Goal: Book appointment/travel/reservation

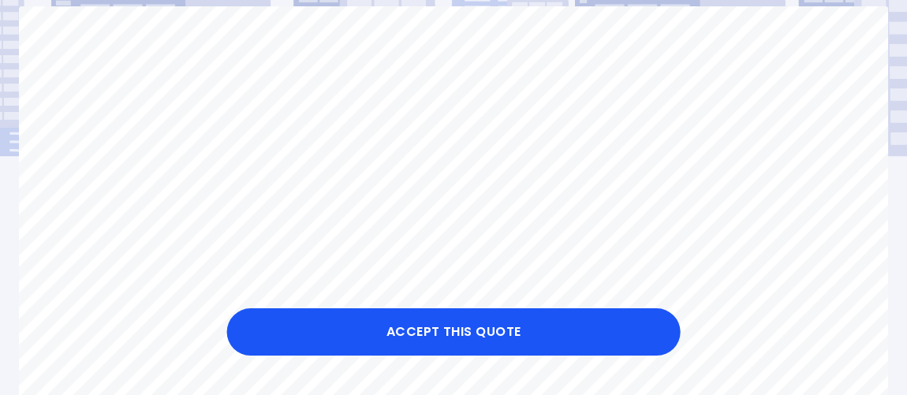
scroll to position [143, 0]
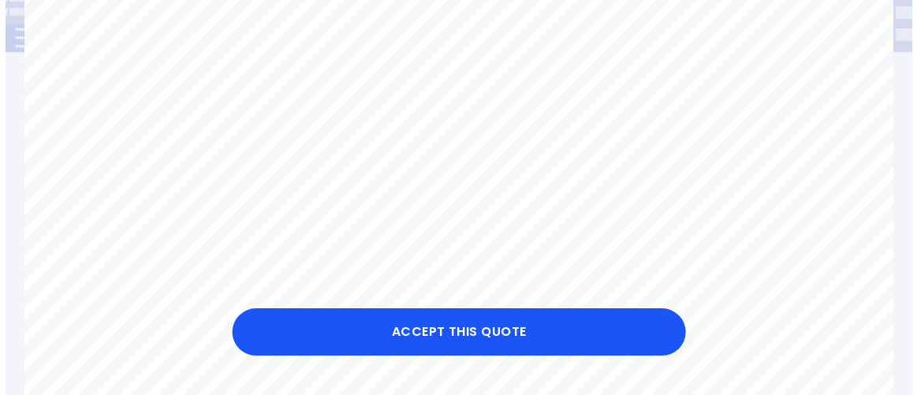
scroll to position [286, 0]
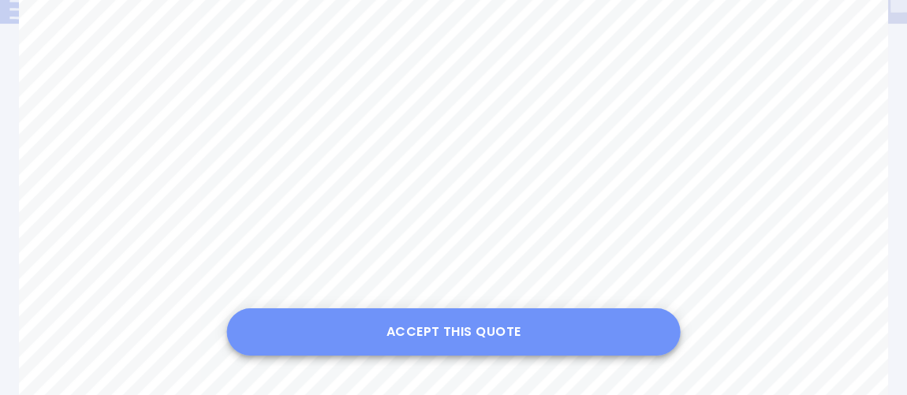
click at [434, 324] on button "Accept this Quote" at bounding box center [453, 331] width 453 height 47
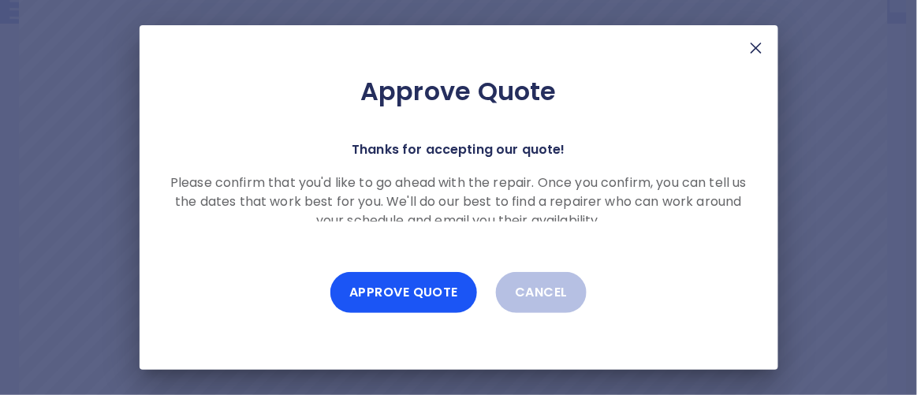
click at [745, 233] on div "Approve Quote Thanks for accepting our quote! Please confirm that you'd like to…" at bounding box center [459, 197] width 638 height 344
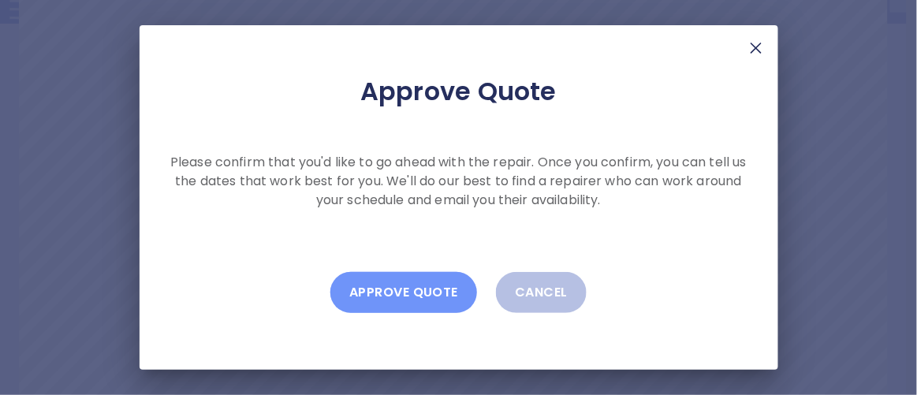
click at [393, 292] on button "Approve Quote" at bounding box center [403, 292] width 147 height 41
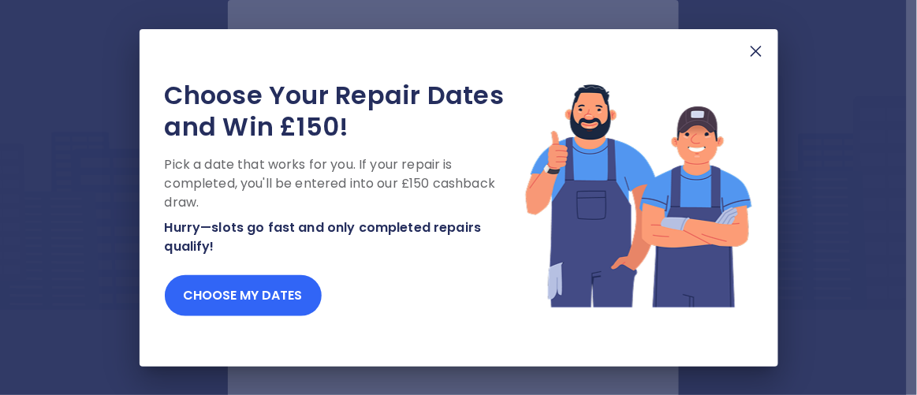
click at [203, 301] on button "Choose my dates" at bounding box center [243, 295] width 157 height 41
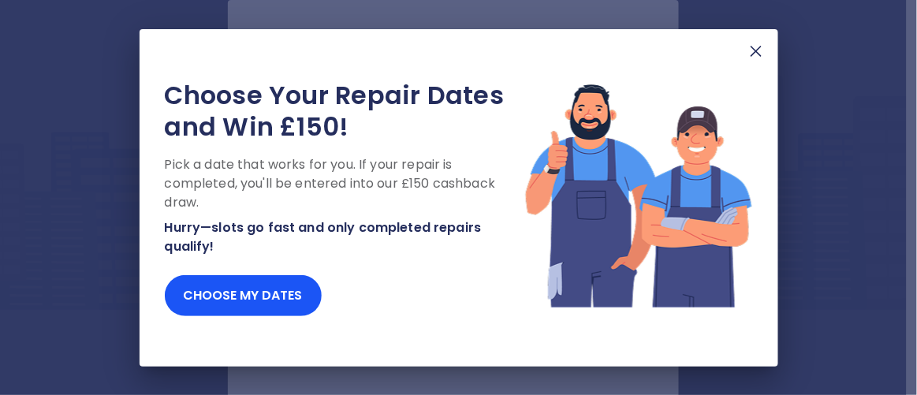
click at [293, 194] on p "Pick a date that works for you. If your repair is completed, you'll be entered …" at bounding box center [344, 183] width 359 height 57
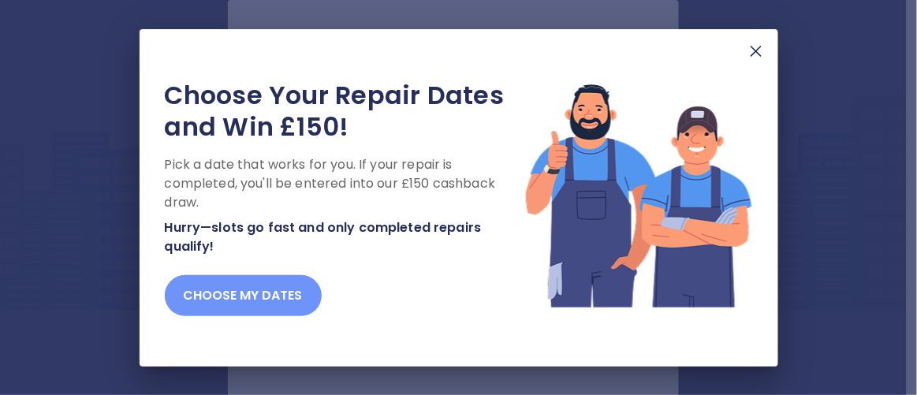
click at [278, 288] on button "Choose my dates" at bounding box center [243, 295] width 157 height 41
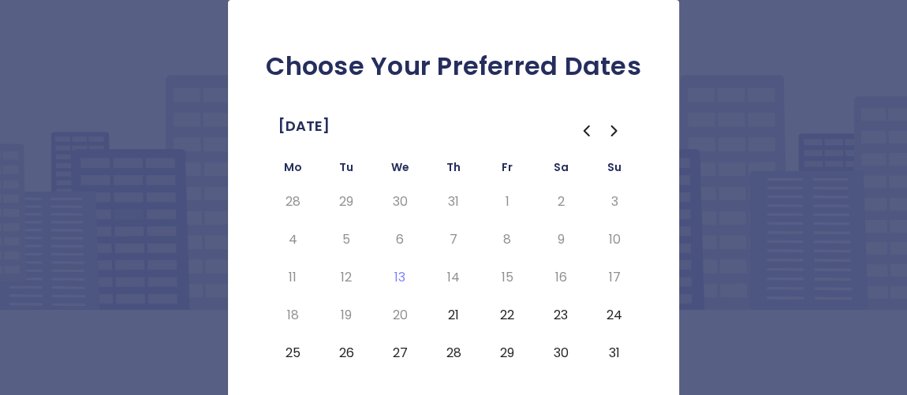
click at [292, 173] on th "Mo" at bounding box center [293, 170] width 54 height 25
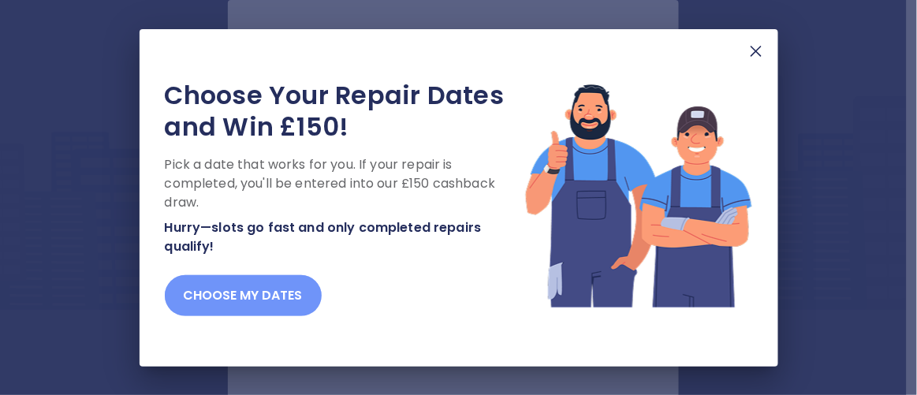
click at [282, 296] on button "Choose my dates" at bounding box center [243, 295] width 157 height 41
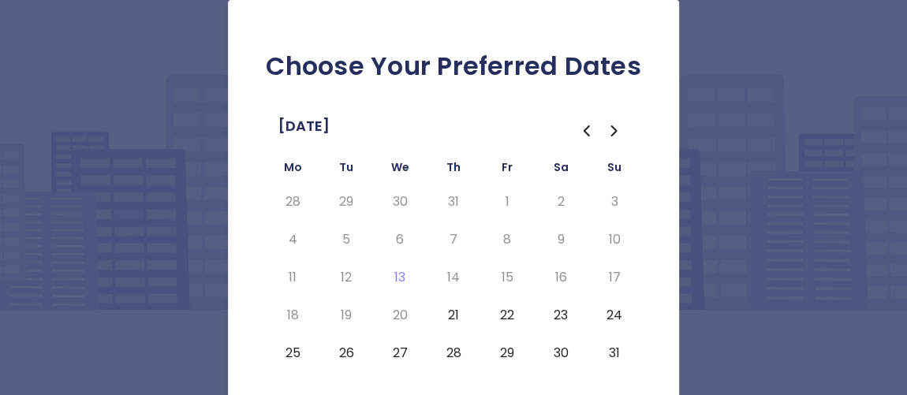
click at [617, 132] on icon "Go to the Next Month" at bounding box center [614, 130] width 19 height 19
click at [586, 126] on icon "Go to the Previous Month" at bounding box center [586, 130] width 5 height 9
click at [614, 131] on icon "Go to the Next Month" at bounding box center [613, 130] width 5 height 9
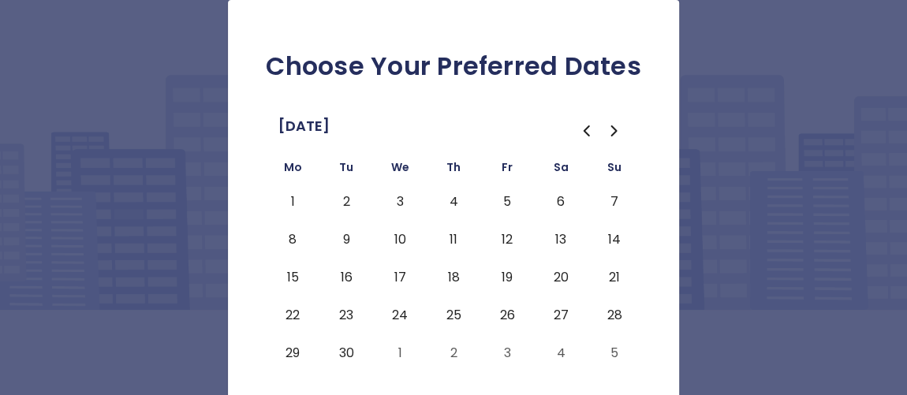
click at [591, 131] on icon "Go to the Previous Month" at bounding box center [585, 130] width 19 height 19
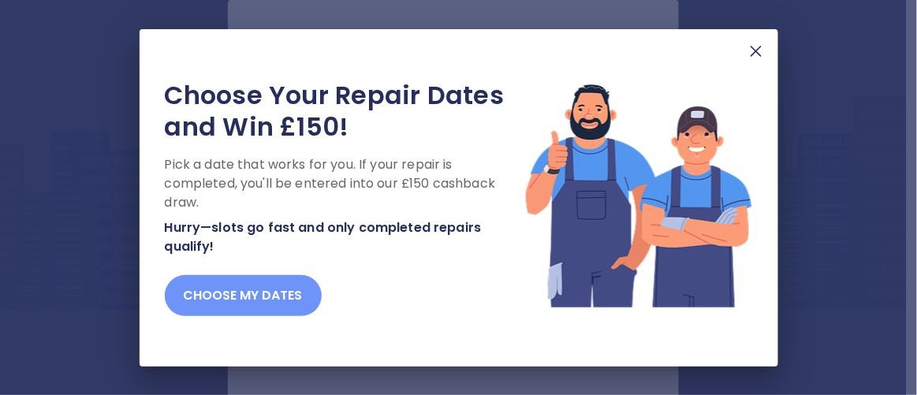
click at [301, 280] on button "Choose my dates" at bounding box center [243, 295] width 157 height 41
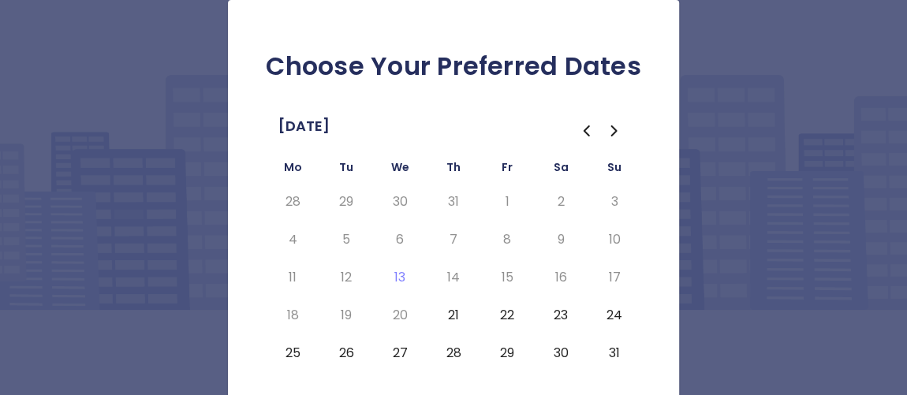
click at [452, 313] on button "21" at bounding box center [453, 315] width 28 height 25
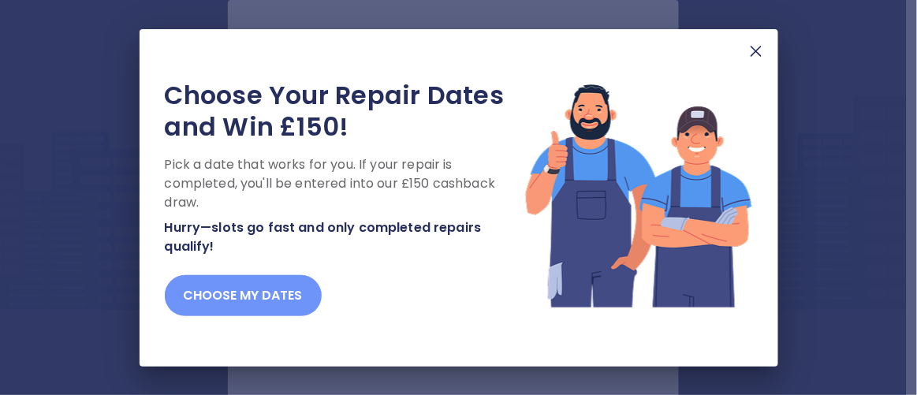
click at [270, 295] on button "Choose my dates" at bounding box center [243, 295] width 157 height 41
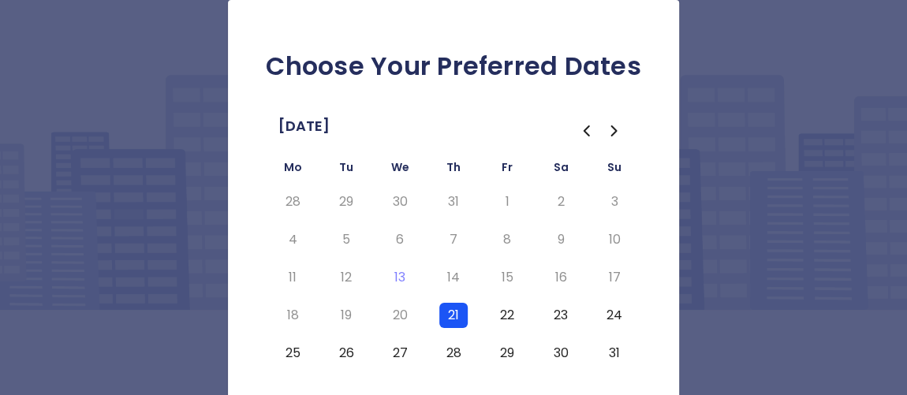
scroll to position [106, 0]
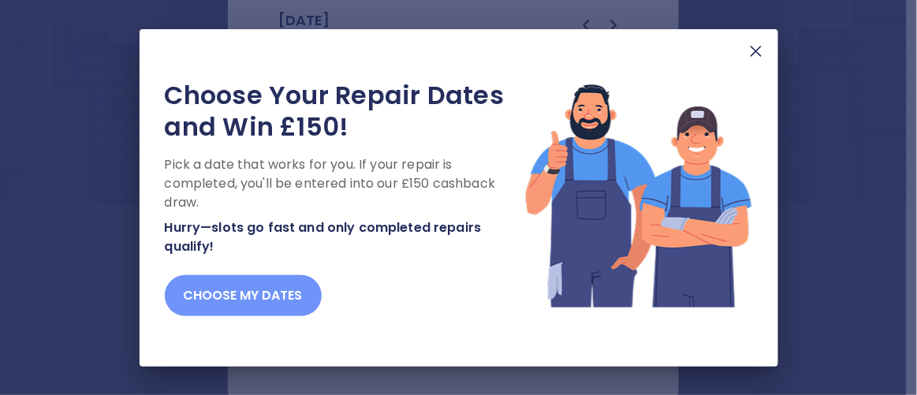
click at [289, 313] on button "Choose my dates" at bounding box center [243, 295] width 157 height 41
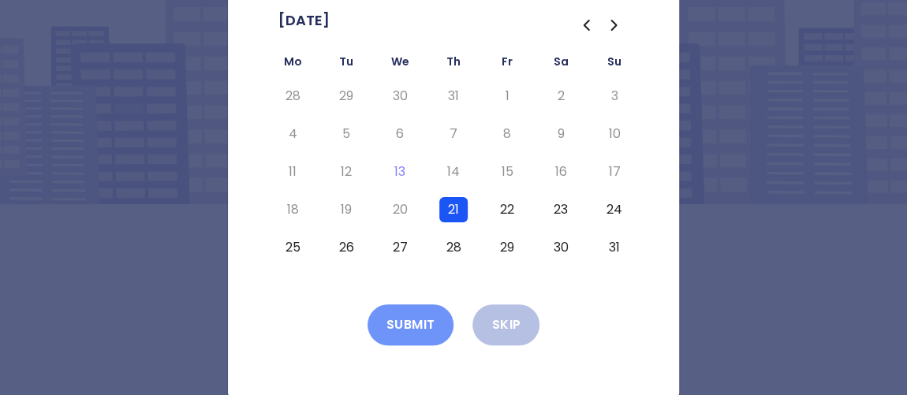
click at [417, 326] on button "Submit" at bounding box center [410, 324] width 87 height 41
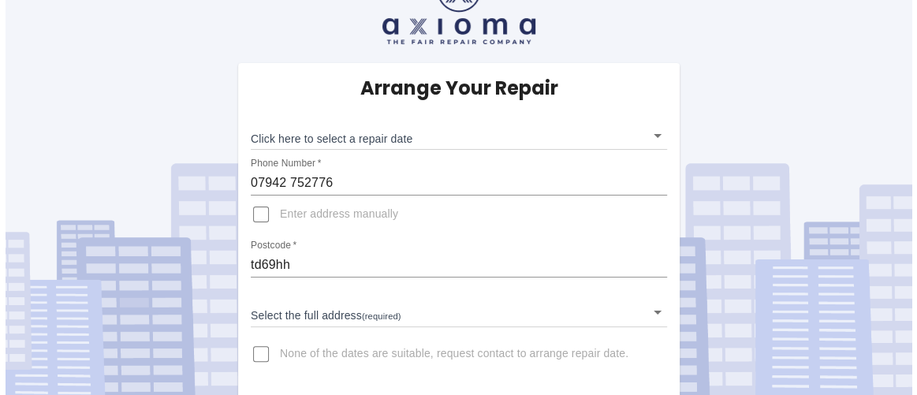
scroll to position [51, 0]
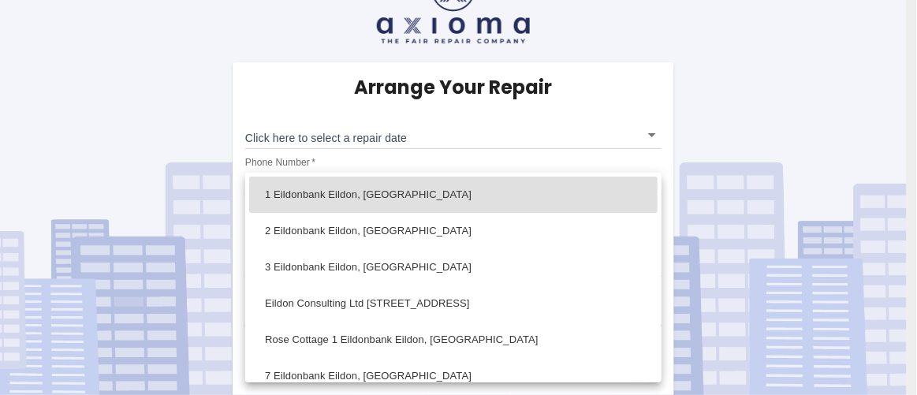
click at [651, 308] on body "Arrange Your Repair Click here to select a repair date ​ Phone Number   * [PHON…" at bounding box center [458, 173] width 917 height 449
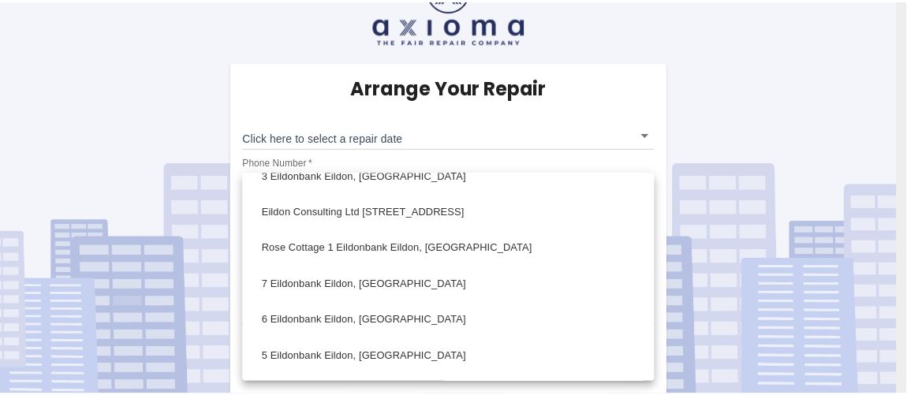
scroll to position [125, 0]
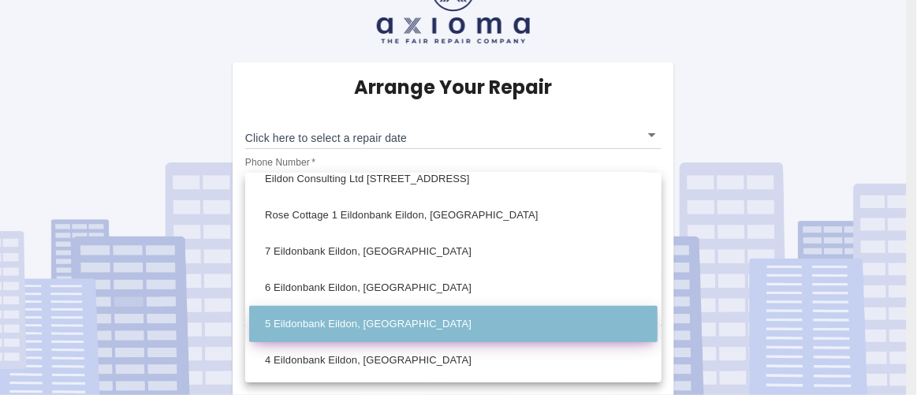
click at [462, 323] on li "5 Eildonbank Eildon, Melrose Roxburghshire" at bounding box center [453, 324] width 408 height 36
type input "5 Eildonbank Eildon, Melrose Roxburghshire"
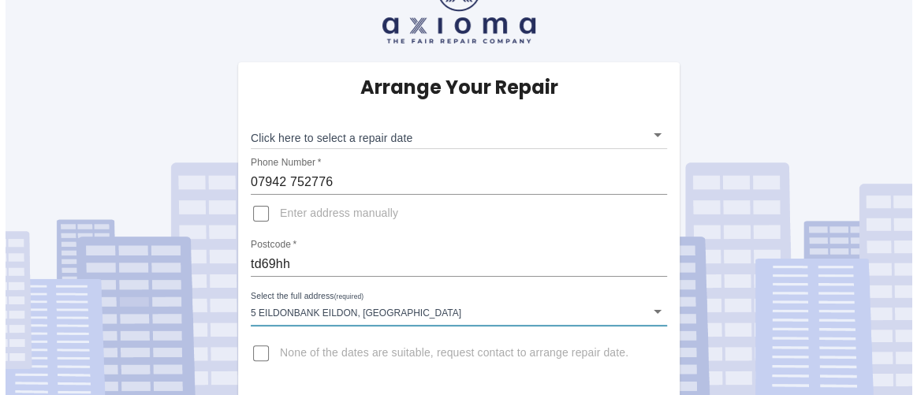
scroll to position [0, 0]
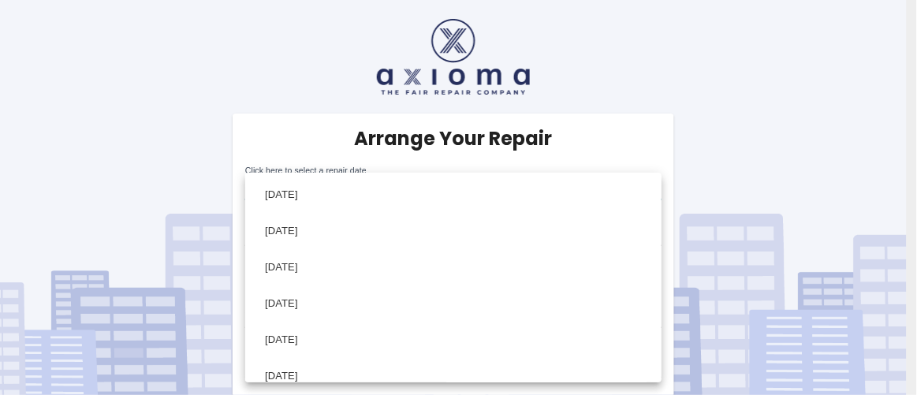
click at [650, 188] on body "Arrange Your Repair Click here to select a repair date ​ Phone Number   * 07942…" at bounding box center [458, 224] width 917 height 449
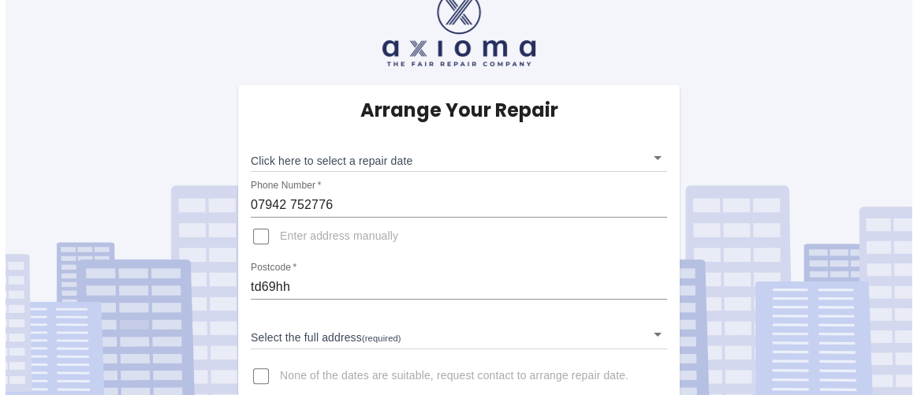
scroll to position [51, 0]
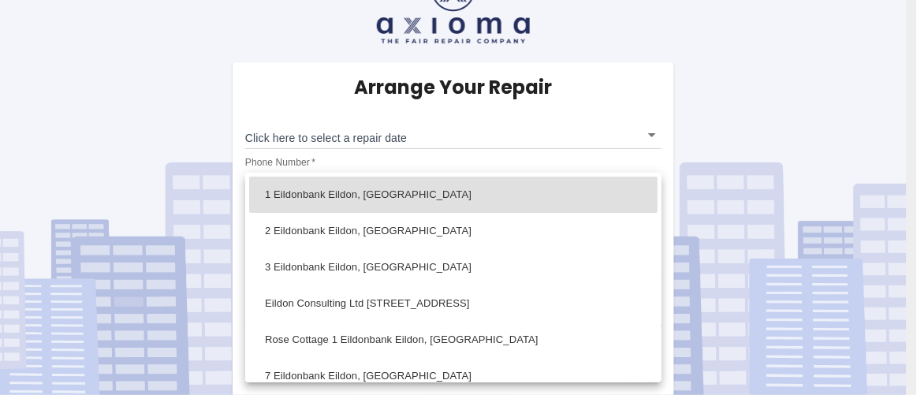
click at [650, 306] on body "Arrange Your Repair Click here to select a repair date ​ Phone Number   * 07942…" at bounding box center [458, 173] width 917 height 449
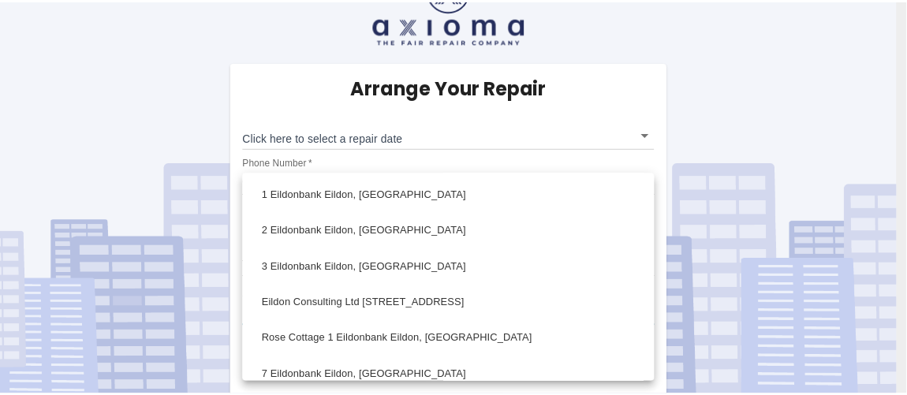
scroll to position [125, 0]
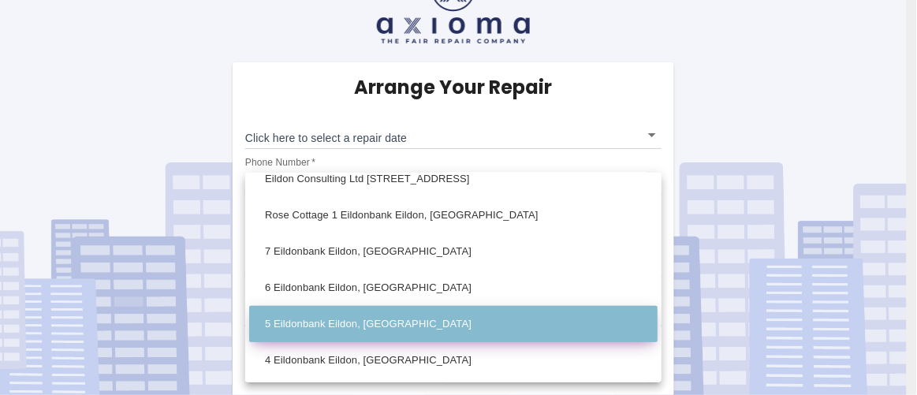
click at [515, 318] on li "5 Eildonbank Eildon, [GEOGRAPHIC_DATA]" at bounding box center [453, 324] width 408 height 36
type input "5 Eildonbank Eildon, [GEOGRAPHIC_DATA]"
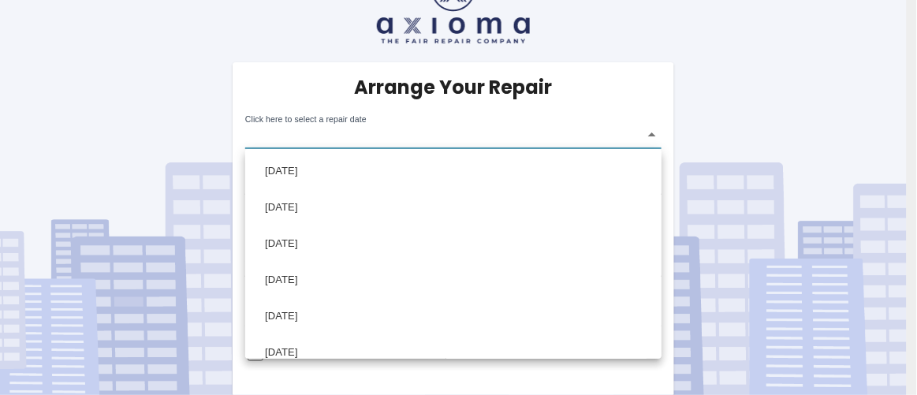
click at [653, 131] on body "Arrange Your Repair Click here to select a repair date ​ Phone Number   * [PHON…" at bounding box center [458, 173] width 917 height 449
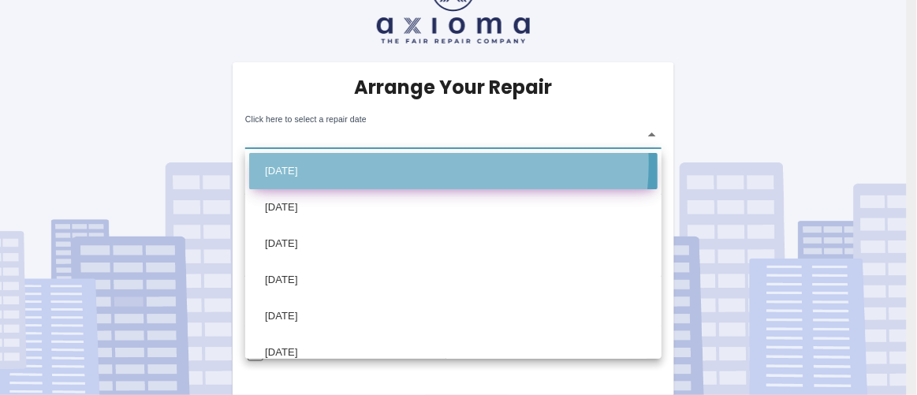
click at [397, 163] on li "[DATE]" at bounding box center [453, 171] width 408 height 36
type input "2025-09-09T00:00:00.000Z"
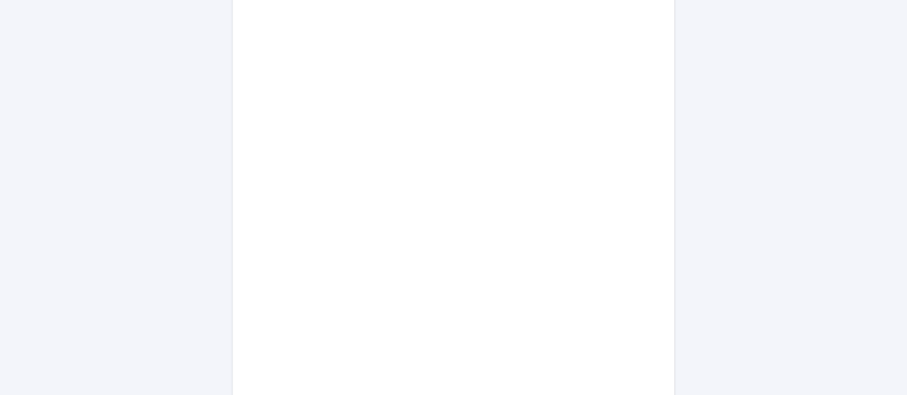
scroll to position [1017, 0]
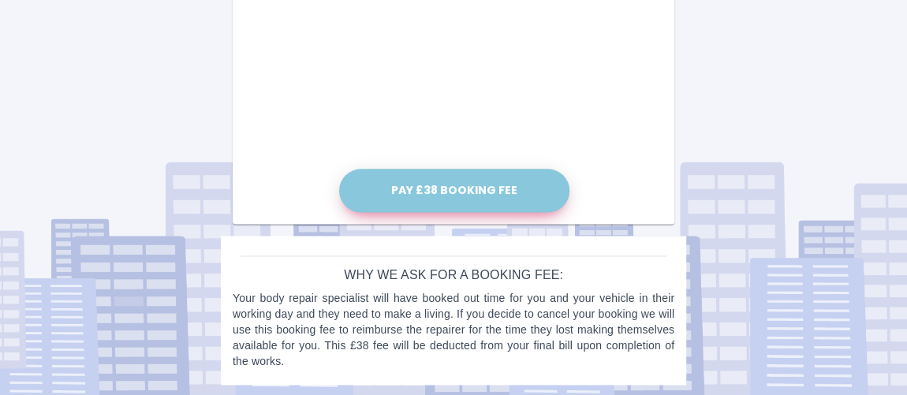
click at [431, 184] on button "Pay £38 Booking Fee" at bounding box center [454, 190] width 230 height 43
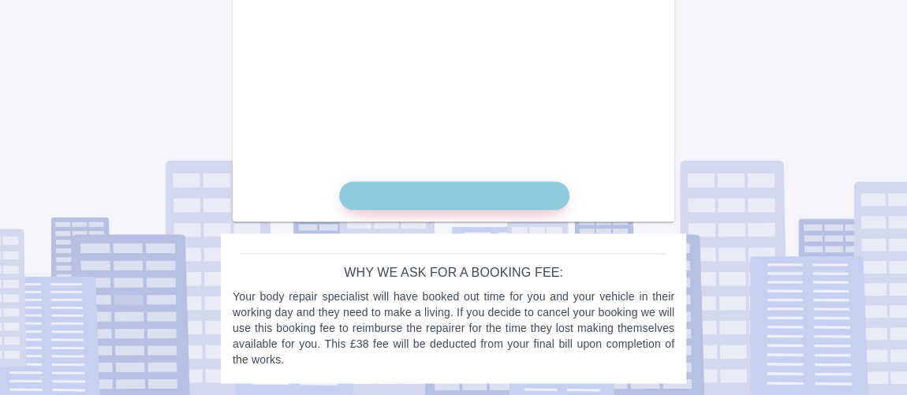
scroll to position [1002, 0]
